Goal: Task Accomplishment & Management: Manage account settings

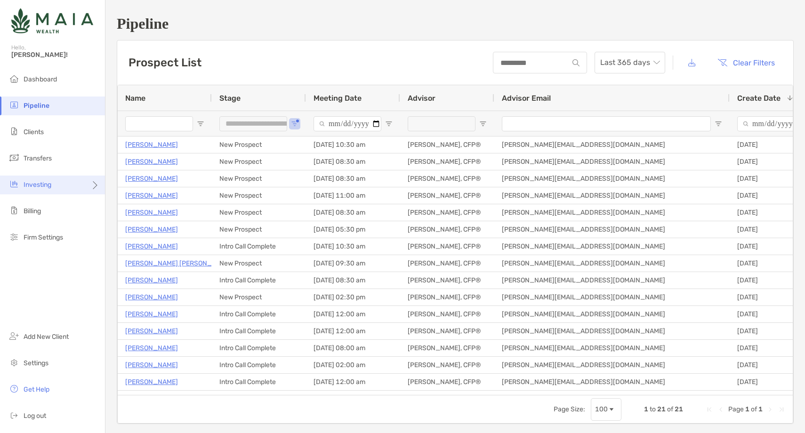
click at [69, 188] on div "Investing" at bounding box center [52, 185] width 105 height 19
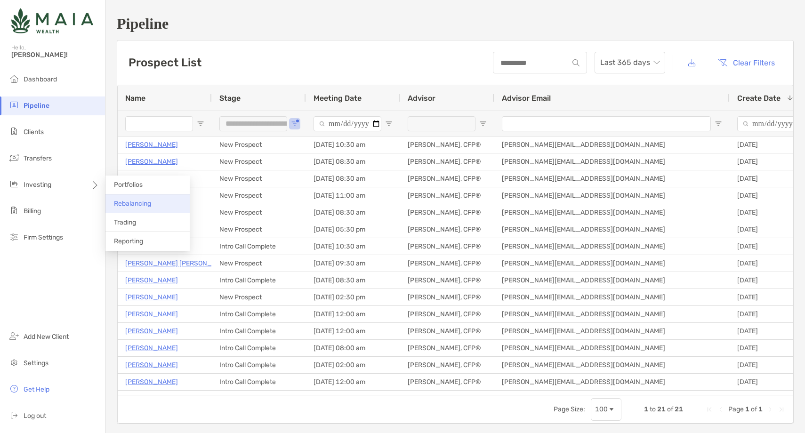
click at [145, 203] on span "Rebalancing" at bounding box center [132, 204] width 37 height 8
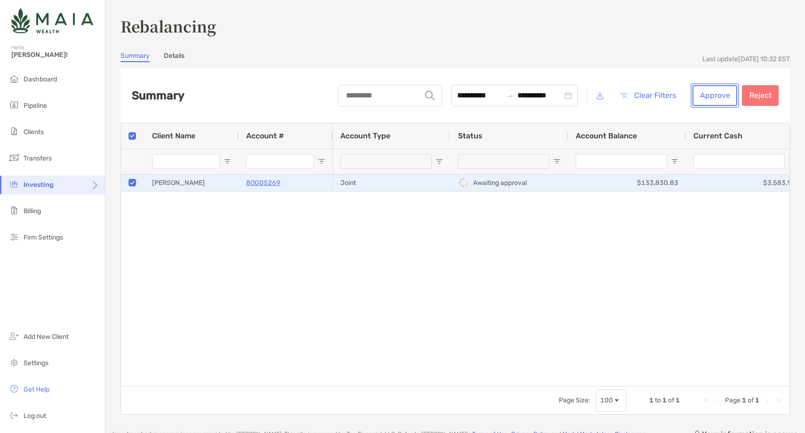
click at [699, 95] on button "Approve" at bounding box center [714, 95] width 45 height 21
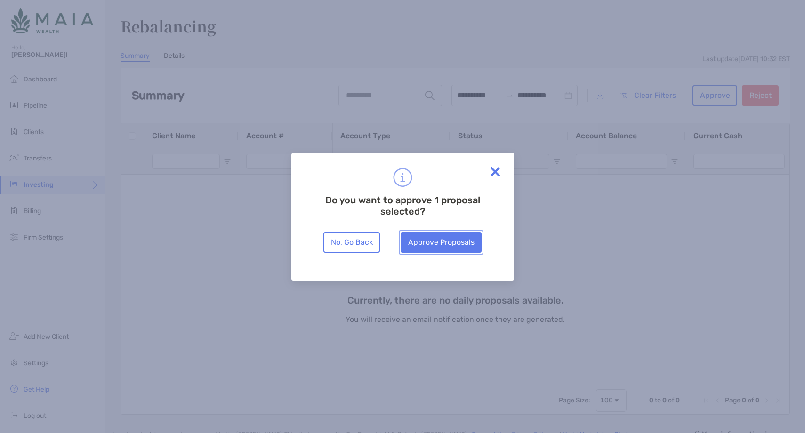
click at [427, 246] on button "Approve Proposals" at bounding box center [441, 242] width 81 height 21
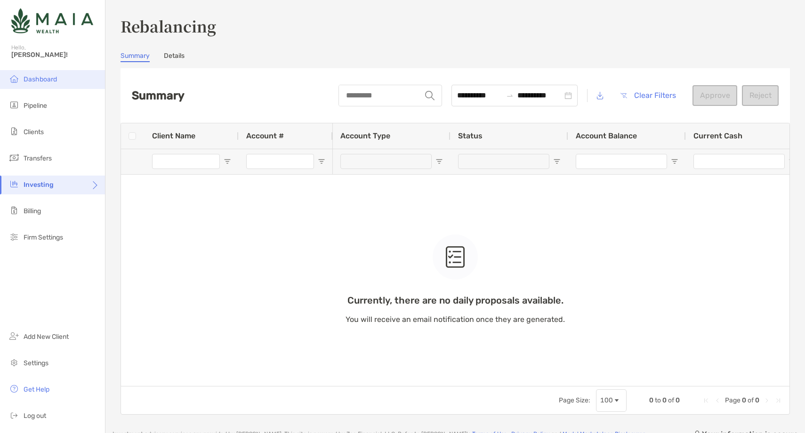
click at [63, 79] on li "Dashboard" at bounding box center [52, 79] width 105 height 19
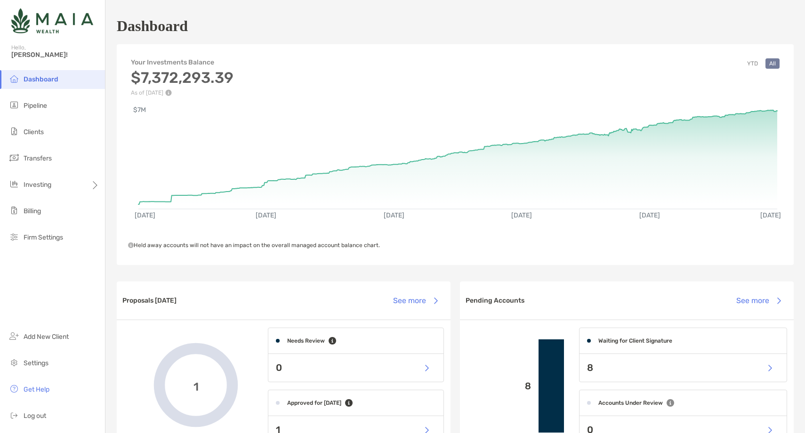
click at [51, 115] on ul "Dashboard Pipeline Clients Transfers Investing Billing Firm Settings" at bounding box center [52, 162] width 105 height 185
click at [51, 110] on li "Pipeline" at bounding box center [52, 105] width 105 height 19
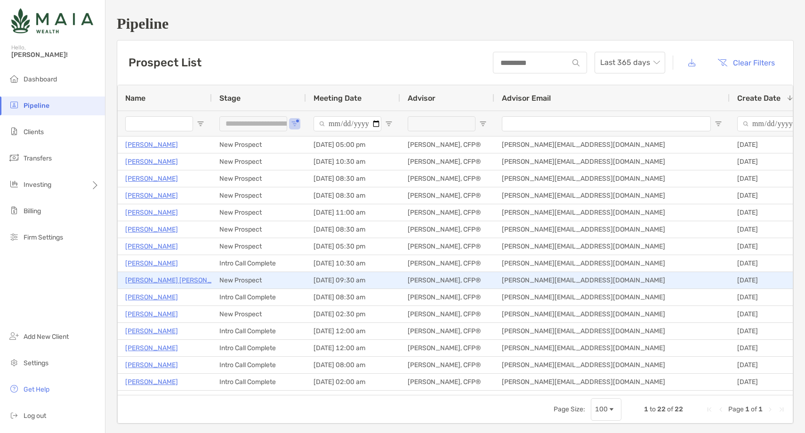
click at [158, 282] on p "Cooper Malloy" at bounding box center [178, 280] width 107 height 12
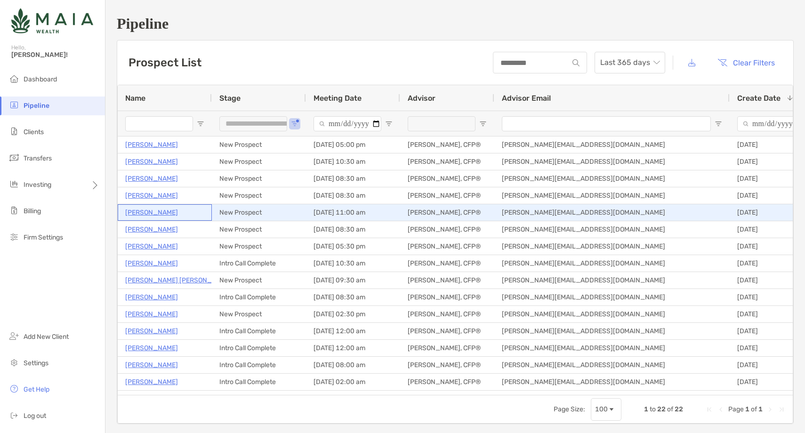
click at [148, 212] on p "Judith Mintz" at bounding box center [151, 213] width 53 height 12
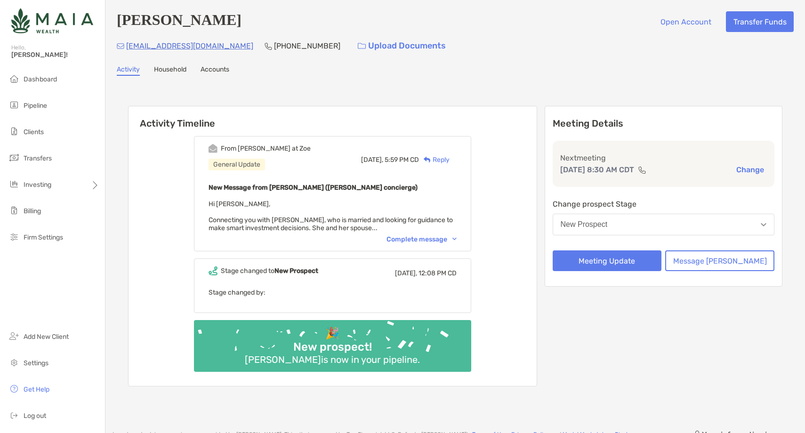
click at [469, 81] on div "Amanda Tankasali Open Account Transfer Funds amandajprice@gmail.com (812) 455-0…" at bounding box center [454, 210] width 699 height 421
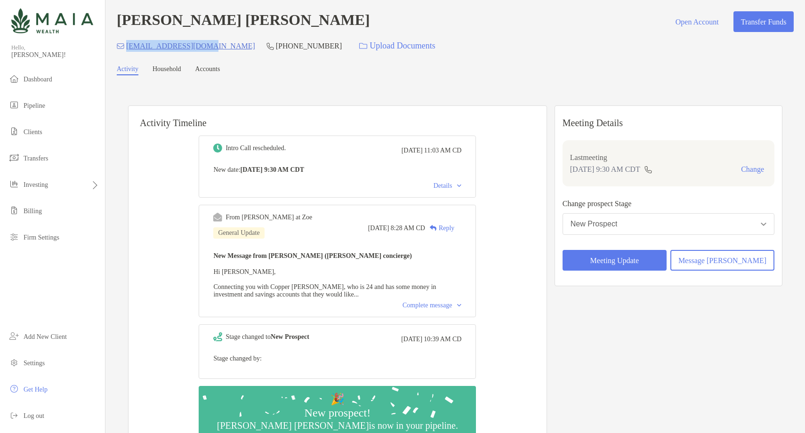
drag, startPoint x: 212, startPoint y: 47, endPoint x: 127, endPoint y: 50, distance: 84.8
click at [127, 50] on div "cdmolloy36@gmail.com (914) 772-6502 Upload Documents" at bounding box center [455, 46] width 677 height 20
copy p "cdmolloy36@gmail.com"
click at [276, 48] on p "(914) 772-6502" at bounding box center [309, 46] width 66 height 12
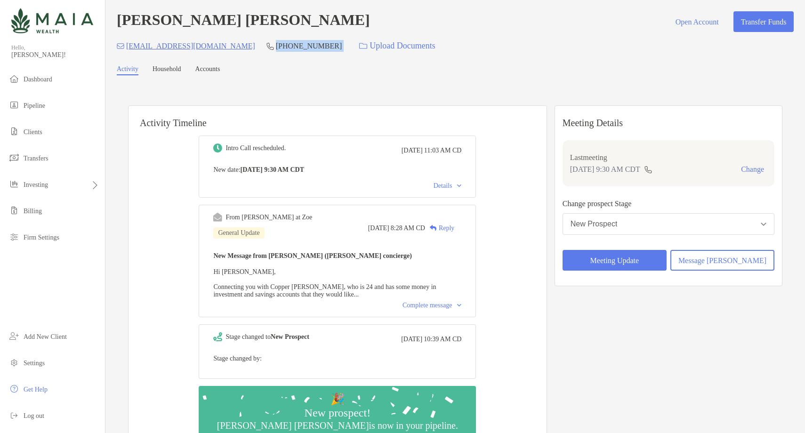
click at [276, 48] on p "(914) 772-6502" at bounding box center [309, 46] width 66 height 12
copy p "(914) 772-6502"
click at [618, 225] on div "New Prospect" at bounding box center [593, 224] width 47 height 8
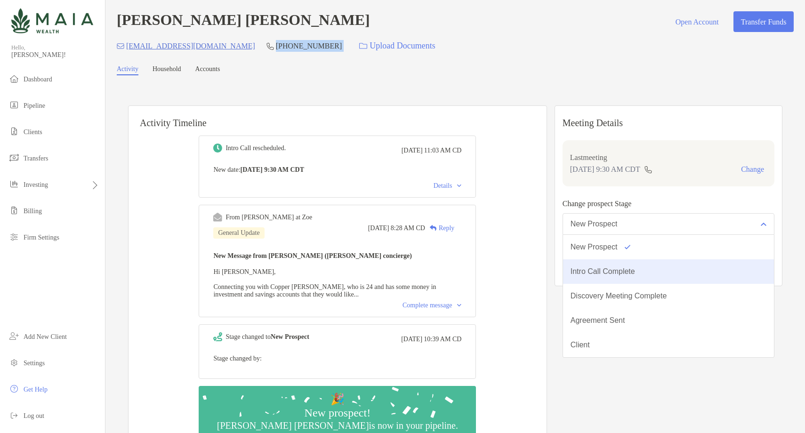
click at [623, 277] on button "Intro Call Complete" at bounding box center [668, 271] width 211 height 24
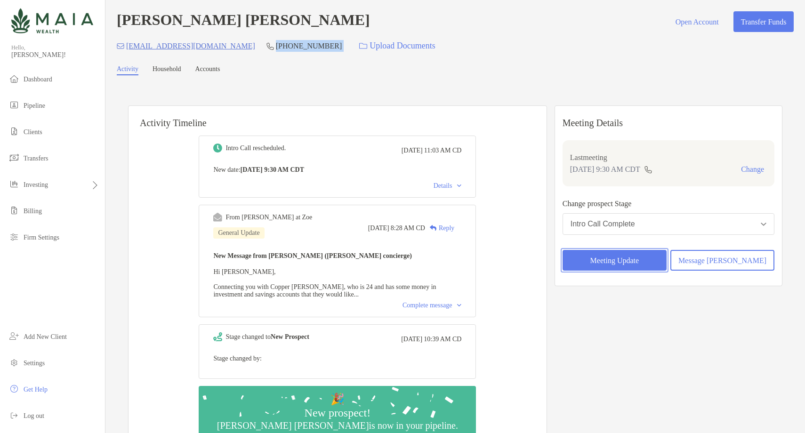
click at [623, 270] on button "Meeting Update" at bounding box center [614, 260] width 104 height 21
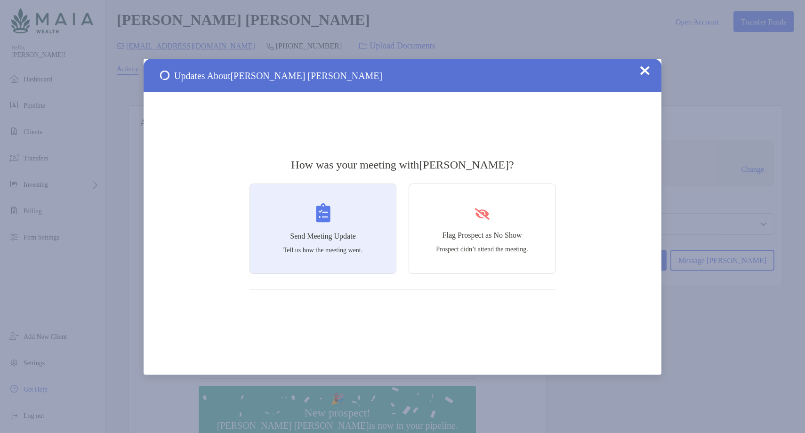
click at [312, 251] on p "Tell us how the meeting went." at bounding box center [323, 250] width 80 height 8
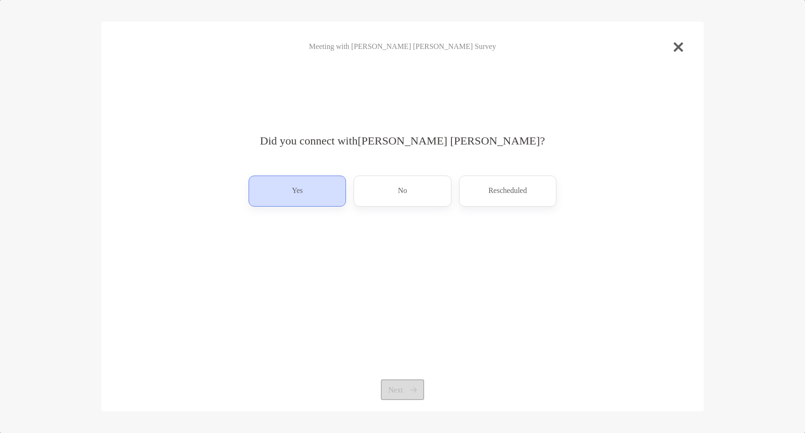
click at [265, 201] on div "Yes" at bounding box center [297, 191] width 97 height 31
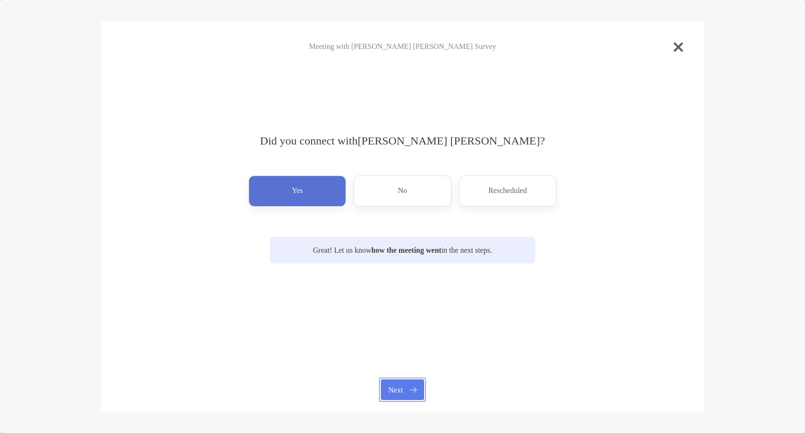
click at [416, 384] on button "Next" at bounding box center [402, 389] width 43 height 21
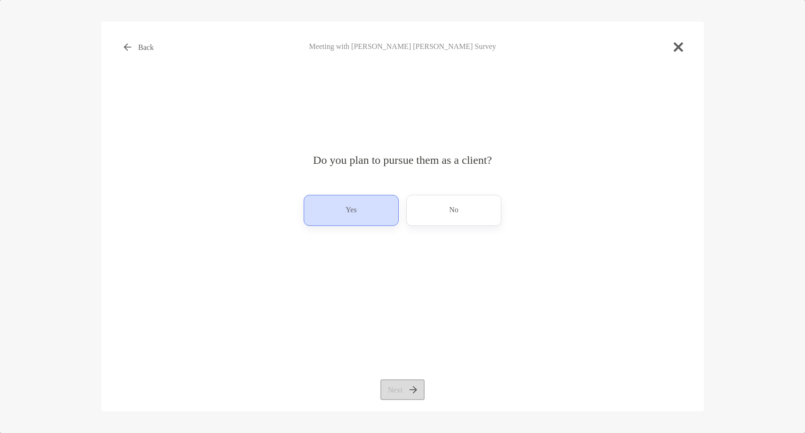
click at [356, 211] on p "Yes" at bounding box center [350, 210] width 11 height 15
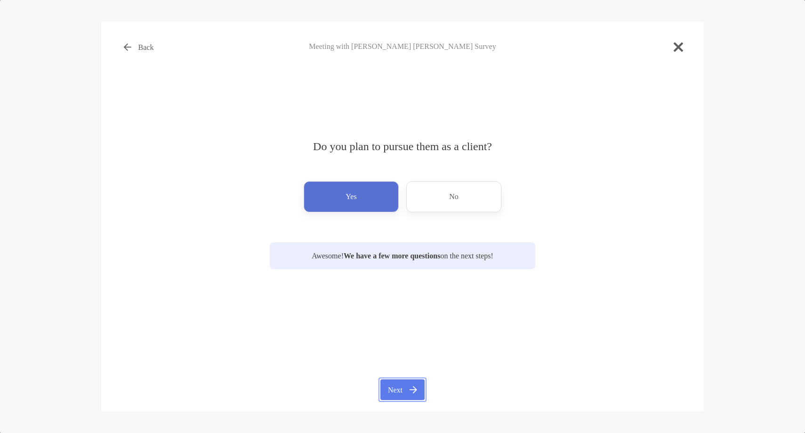
click at [391, 399] on button "Next" at bounding box center [402, 389] width 44 height 21
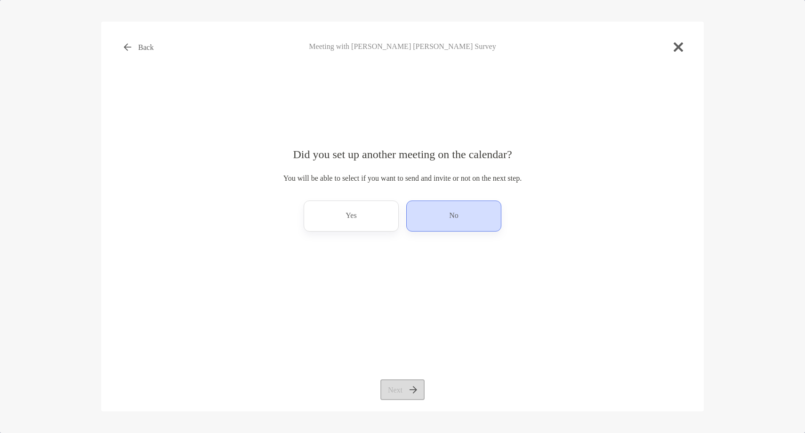
click at [447, 227] on div "No" at bounding box center [453, 216] width 95 height 31
click at [409, 384] on button "Next" at bounding box center [402, 389] width 44 height 21
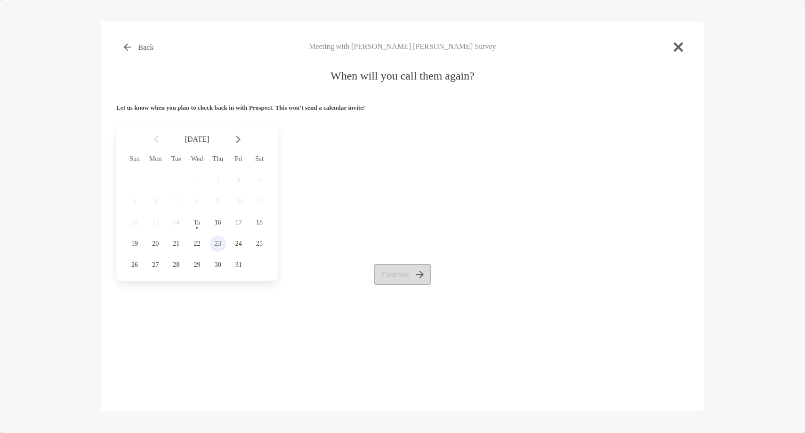
click at [217, 240] on div "23" at bounding box center [218, 244] width 16 height 16
click at [387, 274] on button "Continue" at bounding box center [402, 274] width 57 height 21
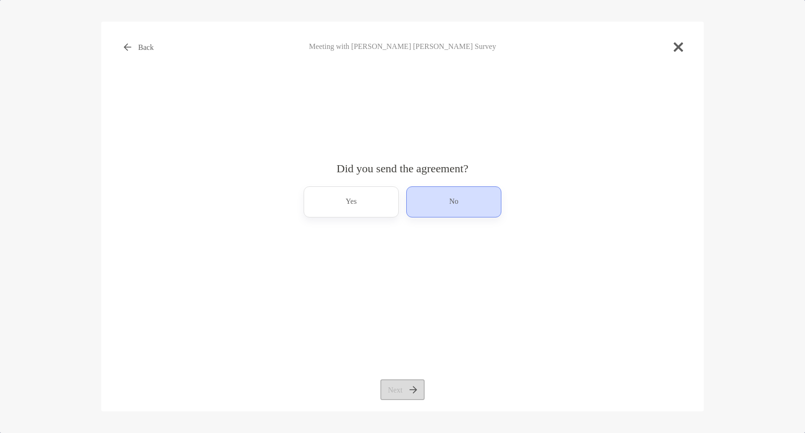
click at [448, 208] on div "No" at bounding box center [453, 201] width 95 height 31
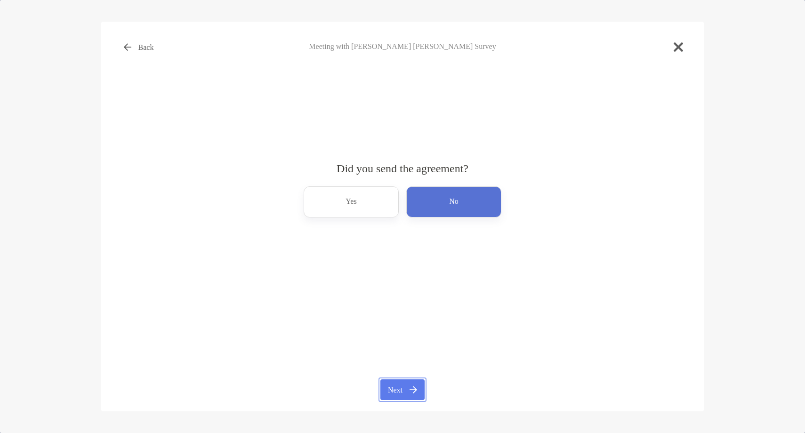
click at [404, 383] on button "Next" at bounding box center [402, 389] width 44 height 21
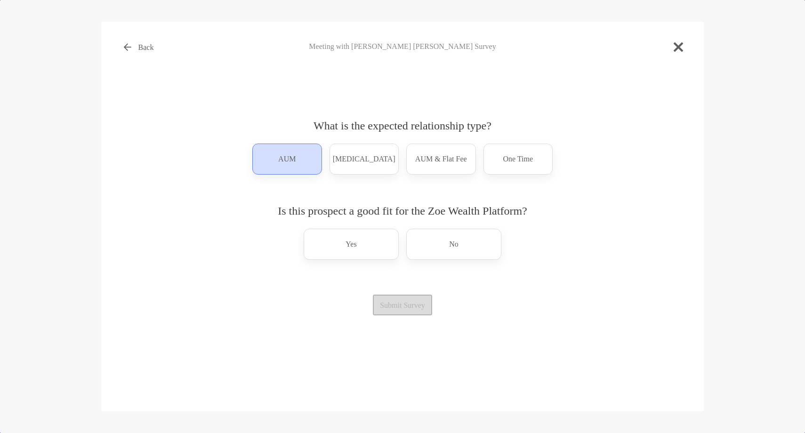
click at [311, 171] on div "AUM" at bounding box center [287, 159] width 70 height 31
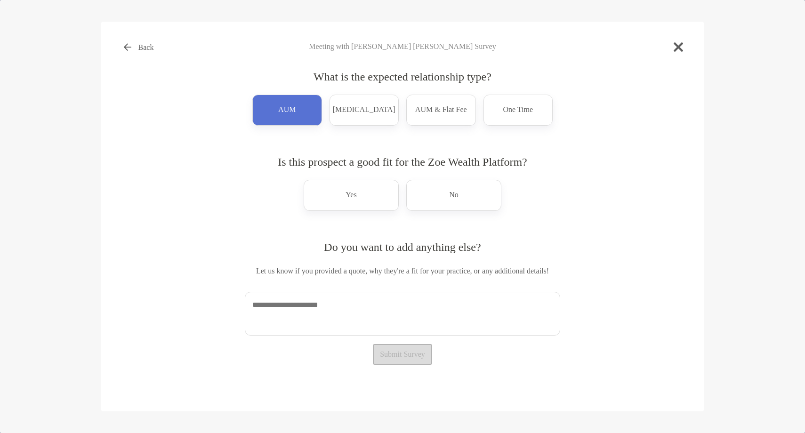
click at [340, 212] on div "What is the expected relationship type? AUM Retainer AUM & Flat Fee One Time Is…" at bounding box center [402, 199] width 315 height 280
click at [342, 200] on div "Yes" at bounding box center [351, 195] width 95 height 31
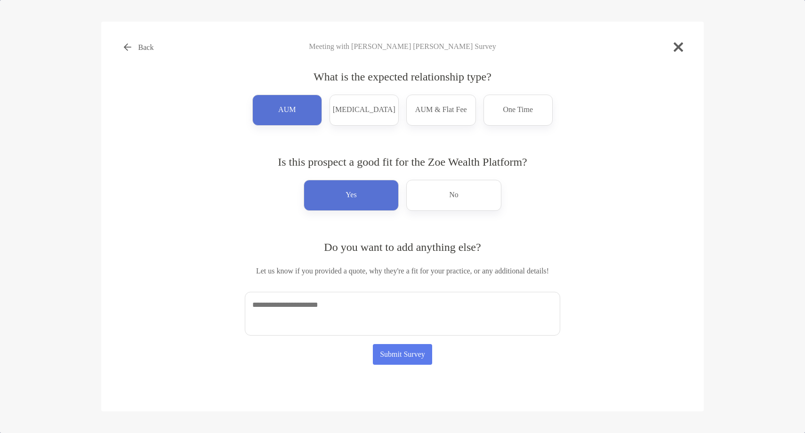
click at [304, 316] on textarea at bounding box center [402, 314] width 315 height 44
paste textarea "**********"
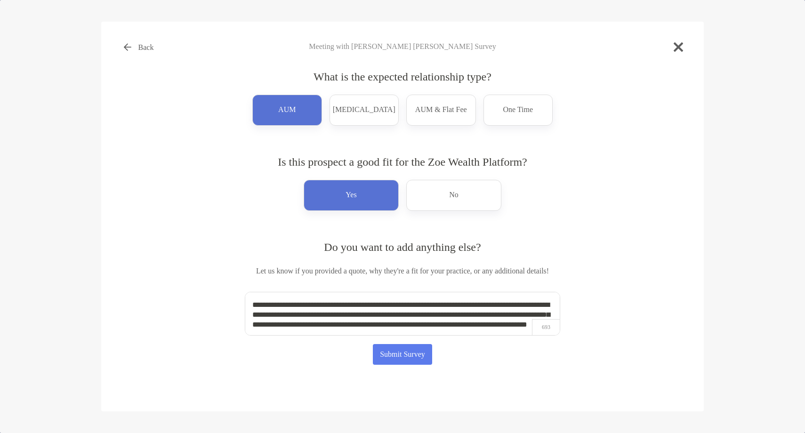
scroll to position [4, 0]
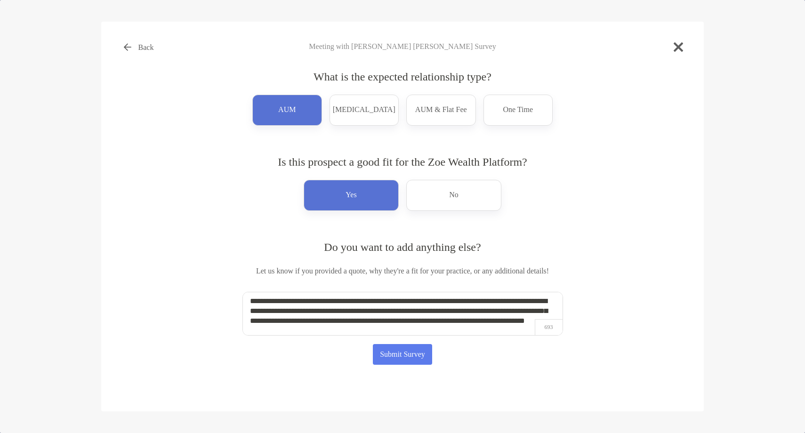
type textarea "**********"
click at [403, 359] on button "Submit Survey" at bounding box center [403, 354] width 60 height 21
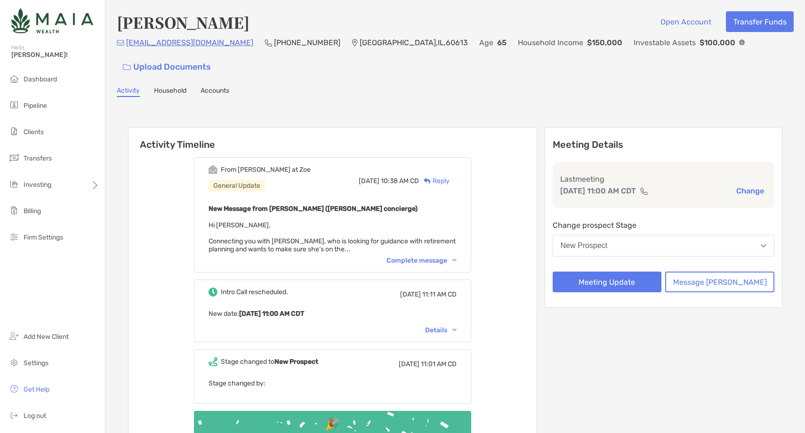
click at [441, 234] on div "From Brendan at Zoe General Update Mon, Oct 13 10:38 AM CD Reply New Message fr…" at bounding box center [332, 214] width 277 height 115
click at [439, 257] on div "Complete message" at bounding box center [421, 261] width 70 height 8
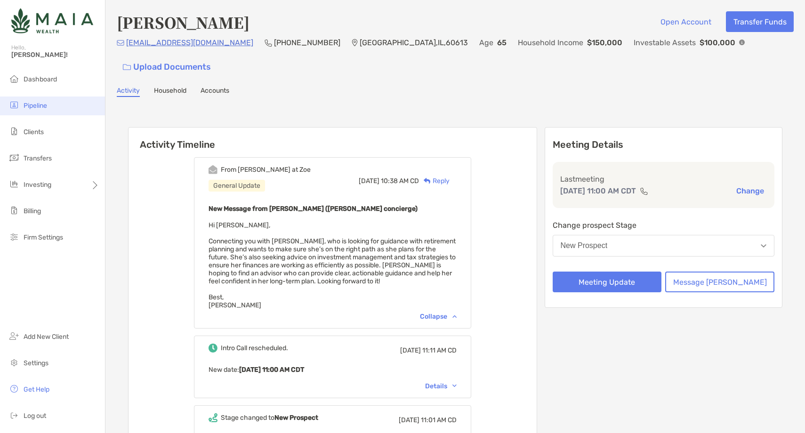
click at [57, 112] on li "Pipeline" at bounding box center [52, 105] width 105 height 19
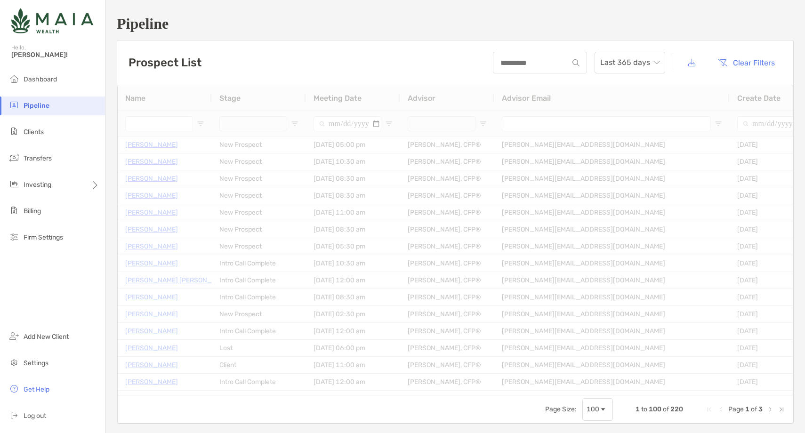
type input "**********"
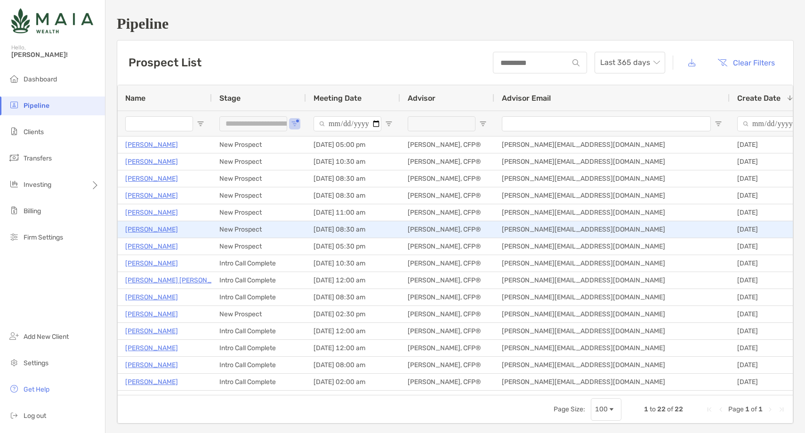
click at [145, 226] on p "[PERSON_NAME]" at bounding box center [151, 230] width 53 height 12
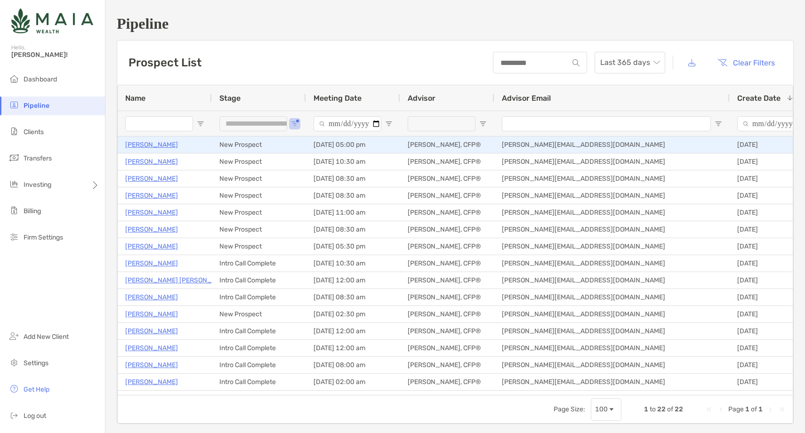
click at [152, 144] on p "[PERSON_NAME]" at bounding box center [151, 145] width 53 height 12
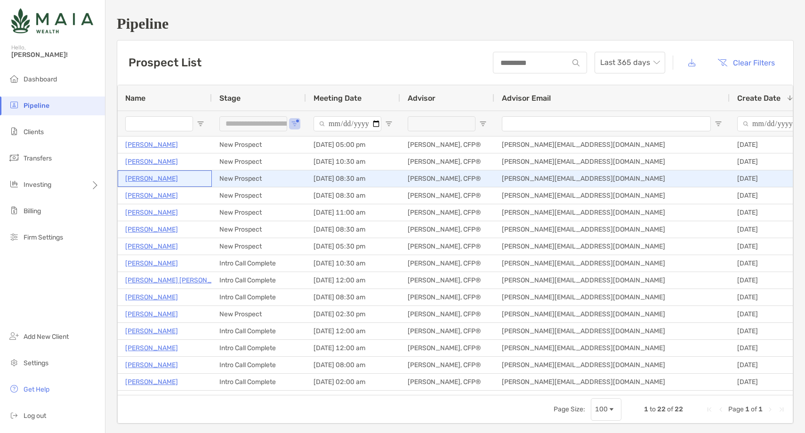
click at [174, 182] on p "Amanda Tankasali" at bounding box center [151, 179] width 53 height 12
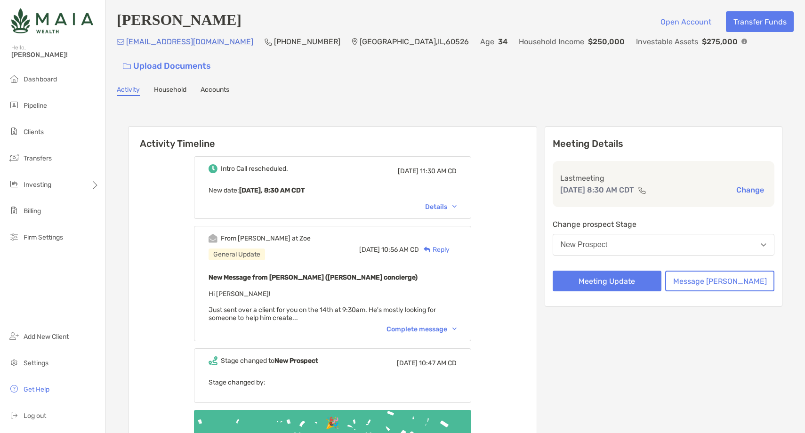
click at [439, 325] on div "Complete message" at bounding box center [421, 329] width 70 height 8
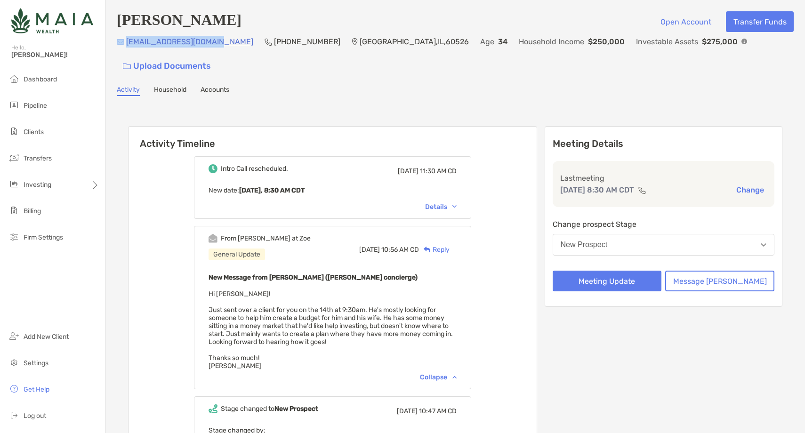
drag, startPoint x: 219, startPoint y: 49, endPoint x: 123, endPoint y: 48, distance: 96.5
click at [123, 48] on div "conradical15@yahoo.com (708) 822-5381 La Grange Park , IL , 60526 Age 34 Househ…" at bounding box center [455, 56] width 677 height 40
copy div "conradical15@yahoo.com"
click at [274, 48] on p "(708) 822-5381" at bounding box center [307, 42] width 66 height 12
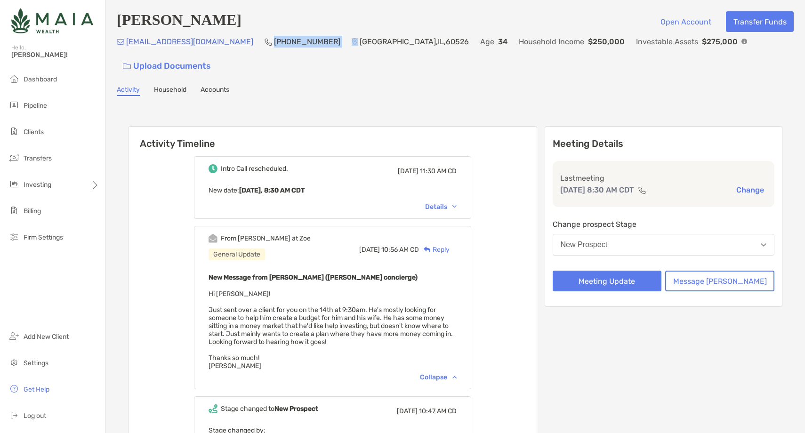
click at [274, 48] on p "(708) 822-5381" at bounding box center [307, 42] width 66 height 12
copy p "(708) 822-5381"
click at [608, 241] on div "New Prospect" at bounding box center [584, 245] width 47 height 8
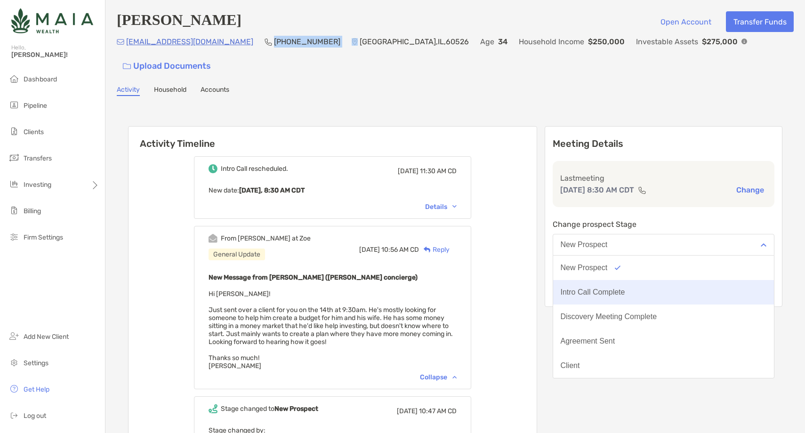
click at [624, 288] on div "Intro Call Complete" at bounding box center [593, 292] width 64 height 8
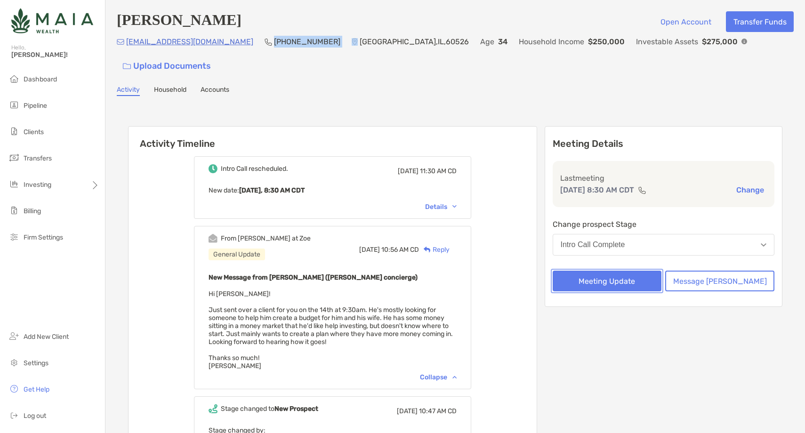
click at [622, 271] on button "Meeting Update" at bounding box center [607, 281] width 109 height 21
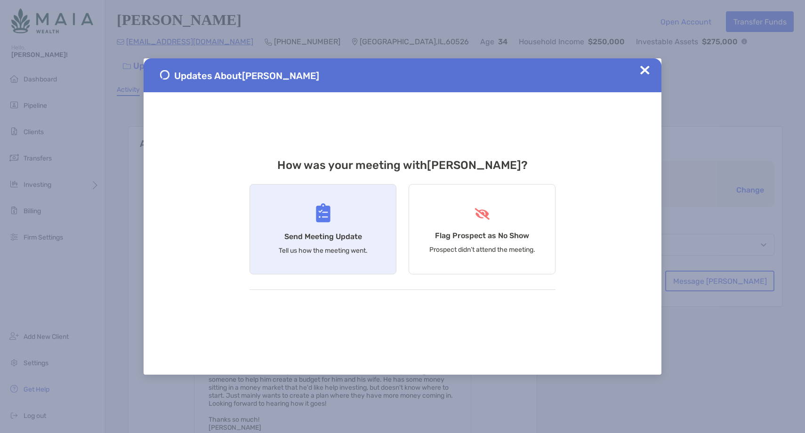
click at [376, 249] on div "Send Meeting Update Tell us how the meeting went." at bounding box center [322, 229] width 147 height 90
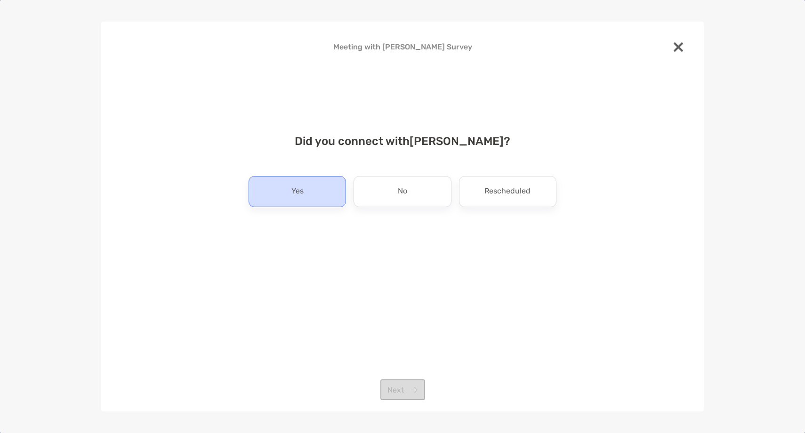
click at [323, 198] on div "Yes" at bounding box center [297, 191] width 97 height 31
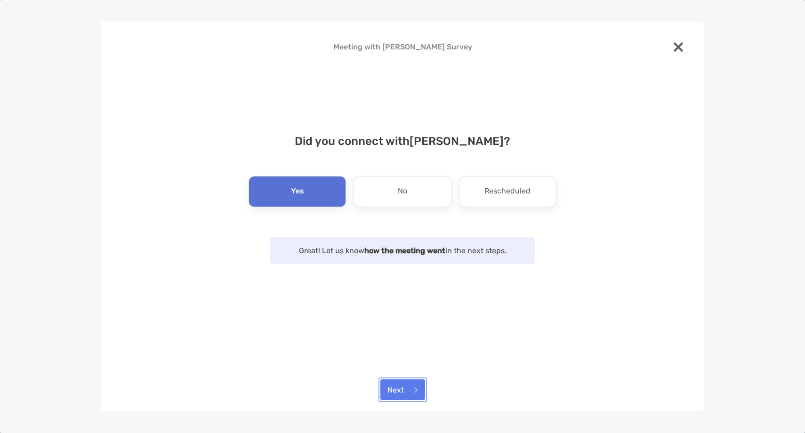
click at [408, 385] on button "Next" at bounding box center [402, 389] width 45 height 21
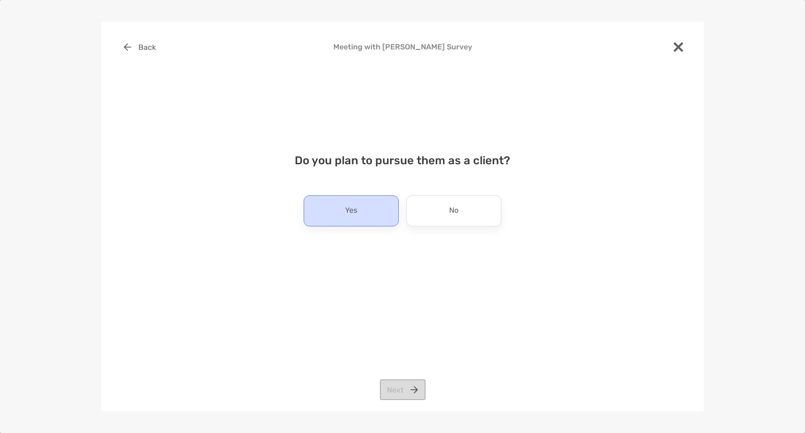
click at [368, 215] on div "Yes" at bounding box center [351, 210] width 95 height 31
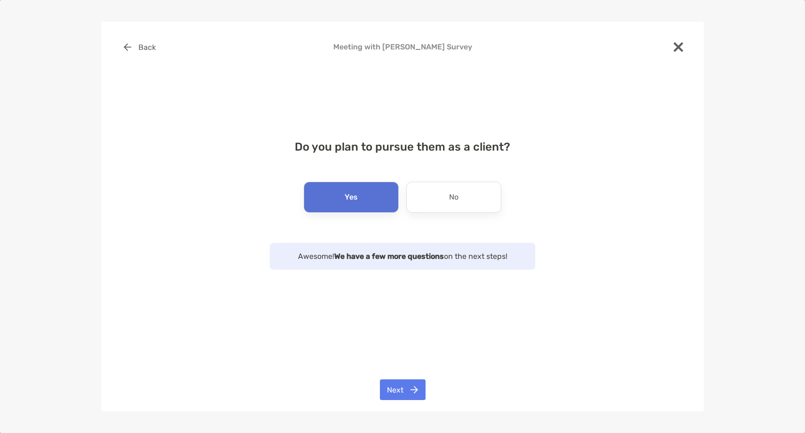
click at [403, 403] on div "Back Meeting with Matt Conrad Survey Do you plan to pursue them as a client? Ye…" at bounding box center [402, 217] width 602 height 390
click at [405, 392] on button "Next" at bounding box center [403, 389] width 46 height 21
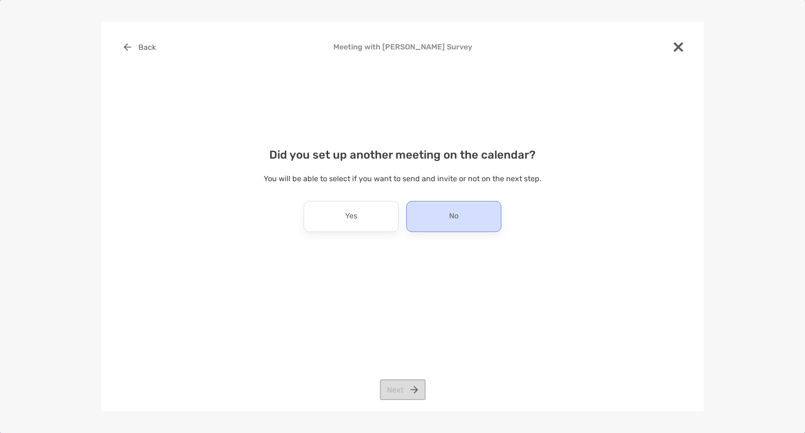
click at [435, 217] on div "No" at bounding box center [453, 216] width 95 height 31
click at [403, 387] on button "Next" at bounding box center [403, 389] width 46 height 21
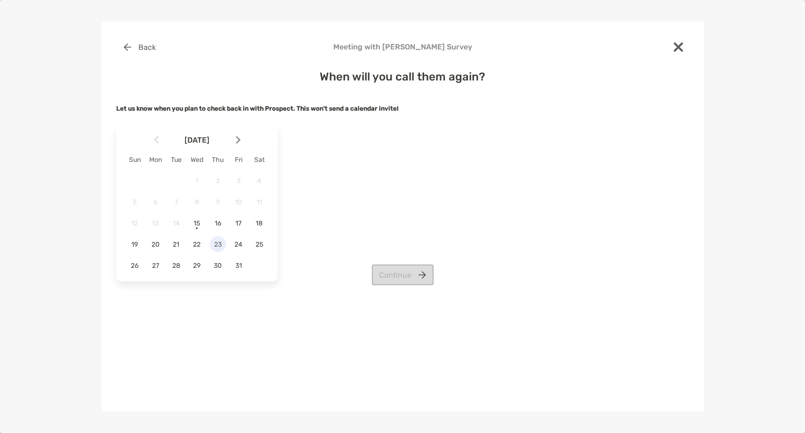
click at [217, 247] on span "23" at bounding box center [218, 245] width 16 height 8
click at [383, 288] on div "Back Meeting with Matt Conrad Survey When will you call them again? Let us know…" at bounding box center [402, 188] width 572 height 303
click at [389, 285] on button "Continue" at bounding box center [403, 275] width 62 height 21
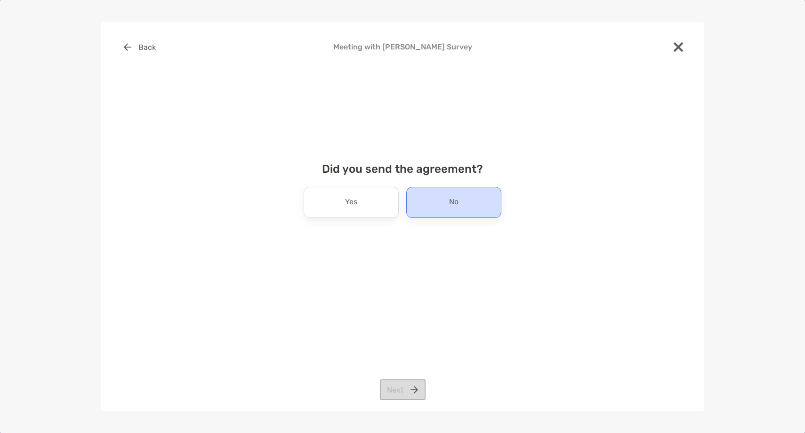
click at [452, 203] on p "No" at bounding box center [453, 202] width 9 height 15
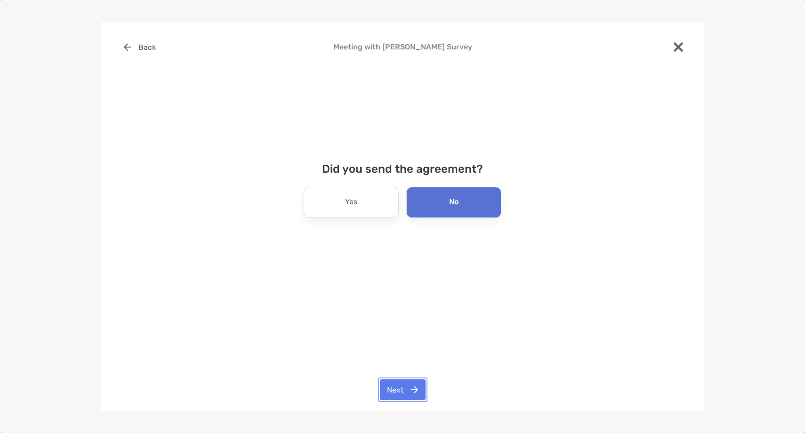
click at [395, 387] on button "Next" at bounding box center [403, 389] width 46 height 21
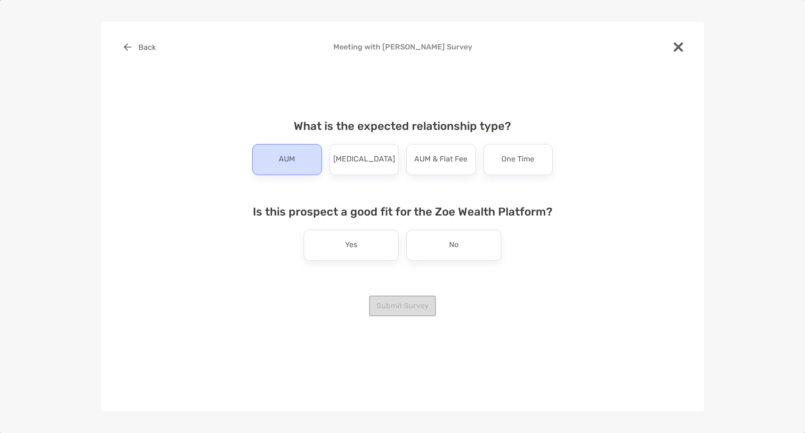
click at [307, 153] on div "AUM" at bounding box center [287, 159] width 70 height 31
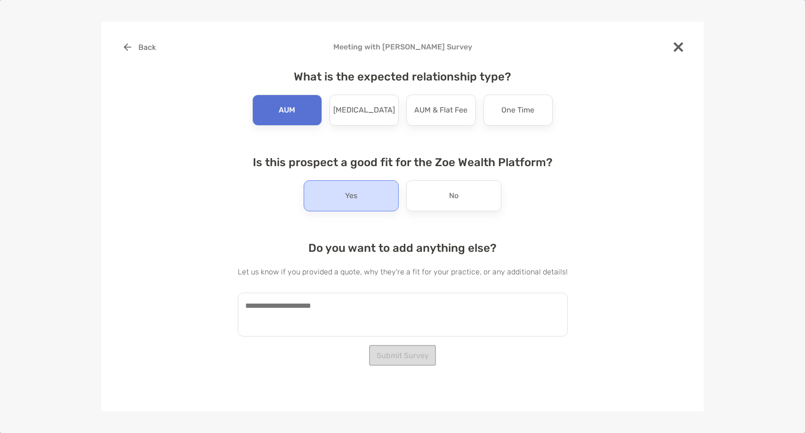
click at [342, 191] on div "Yes" at bounding box center [351, 195] width 95 height 31
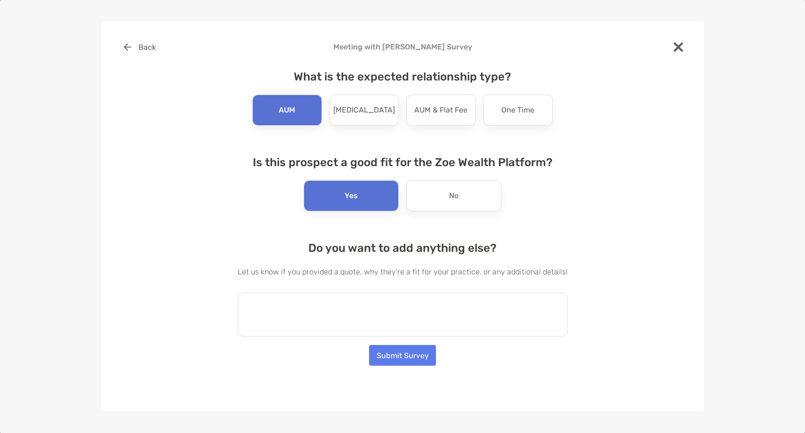
click at [320, 313] on textarea at bounding box center [403, 315] width 330 height 44
paste textarea "**********"
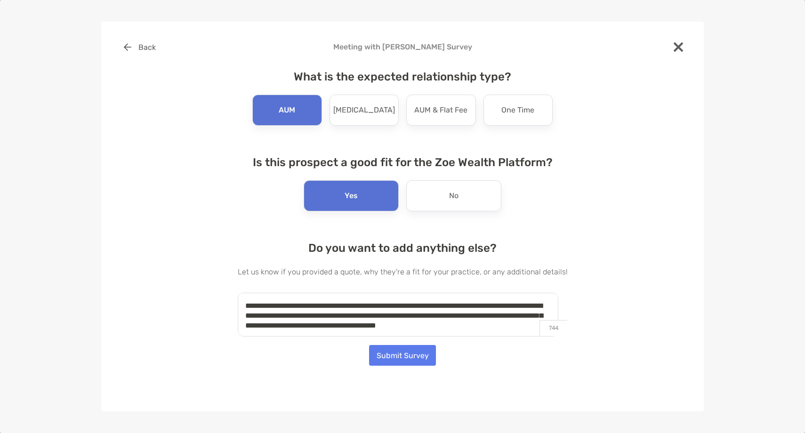
type textarea "**********"
click at [400, 356] on button "Submit Survey" at bounding box center [402, 355] width 67 height 21
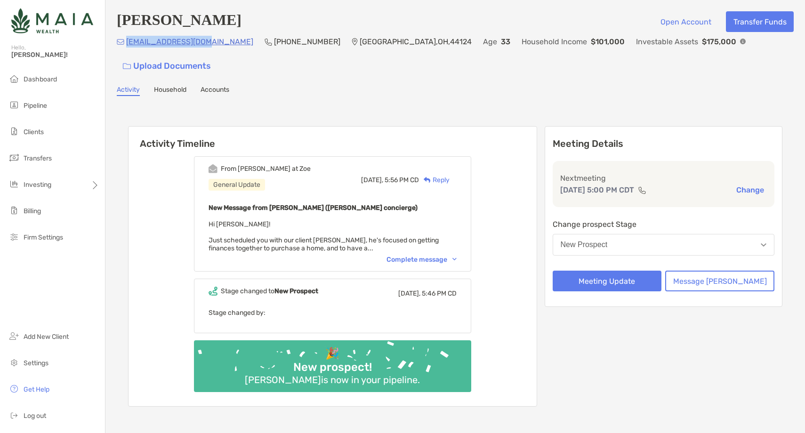
drag, startPoint x: 200, startPoint y: 45, endPoint x: 126, endPoint y: 48, distance: 74.4
click at [126, 48] on div "[EMAIL_ADDRESS][DOMAIN_NAME] (440) 221-[GEOGRAPHIC_DATA] Age [DEMOGRAPHIC_DATA]…" at bounding box center [455, 56] width 677 height 40
copy p "[EMAIL_ADDRESS][DOMAIN_NAME]"
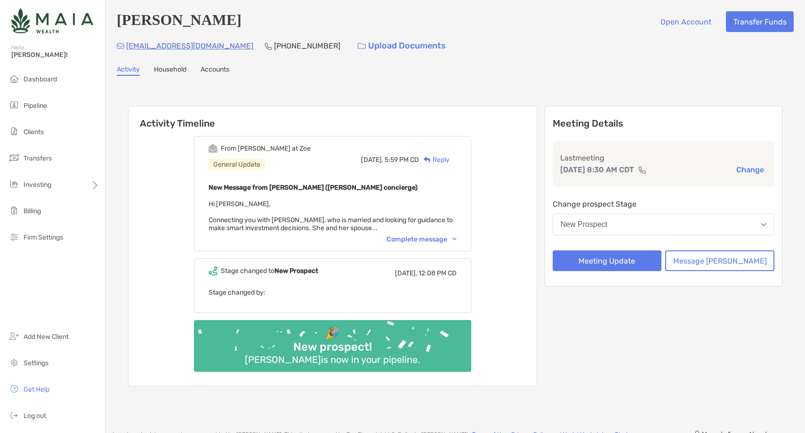
click at [417, 238] on div "Complete message" at bounding box center [421, 239] width 70 height 8
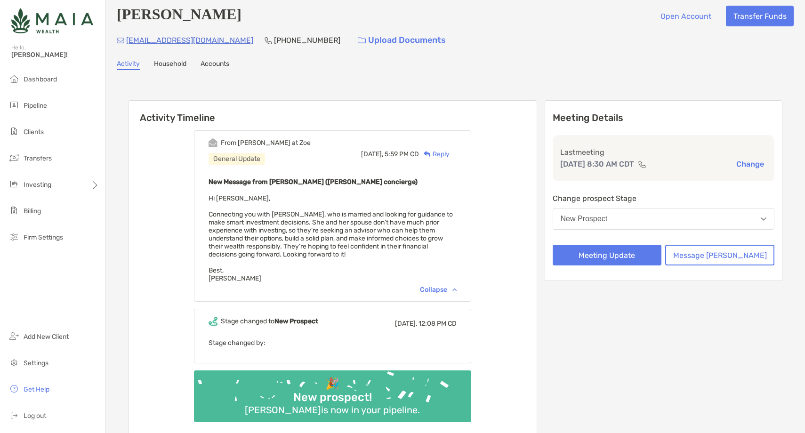
scroll to position [4, 0]
